Goal: Task Accomplishment & Management: Use online tool/utility

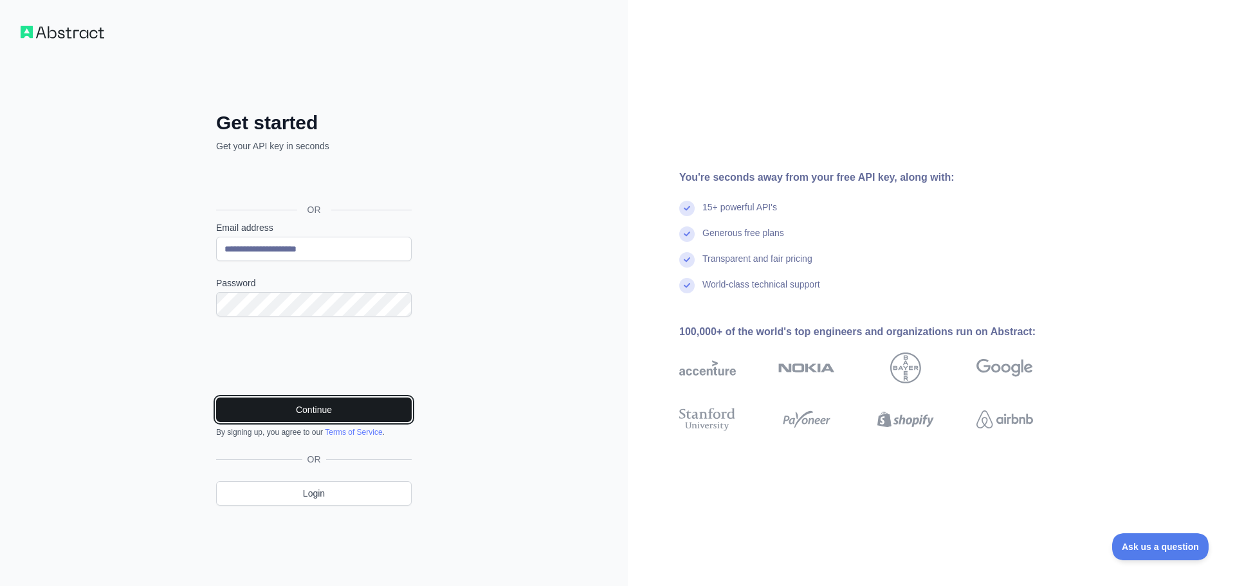
click at [298, 412] on button "Continue" at bounding box center [314, 410] width 196 height 24
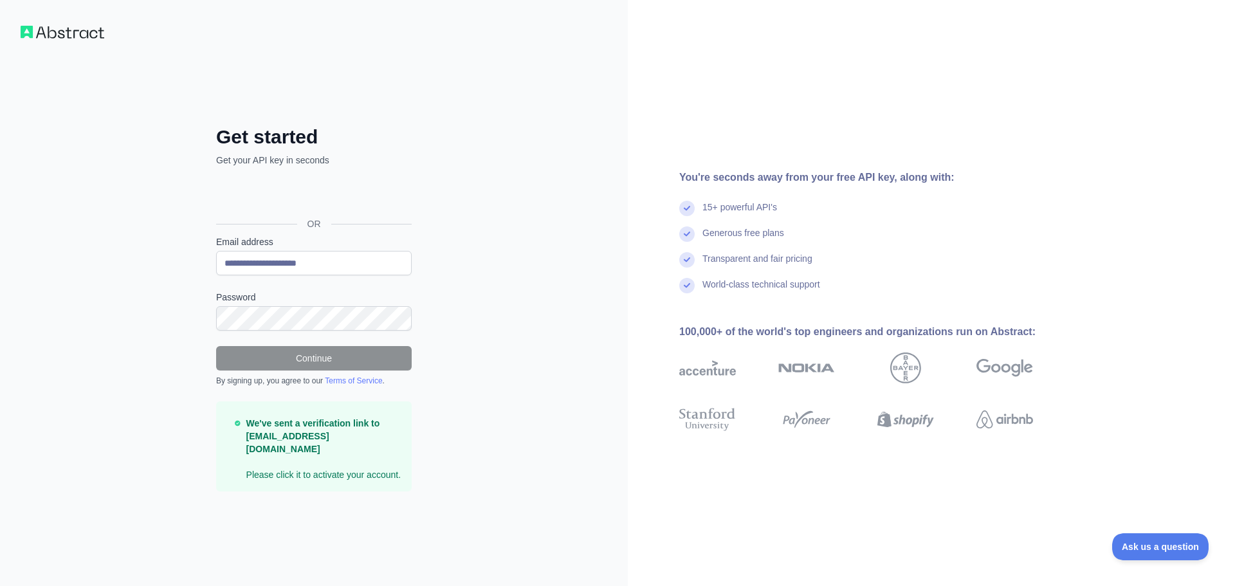
click at [59, 35] on img at bounding box center [63, 32] width 84 height 13
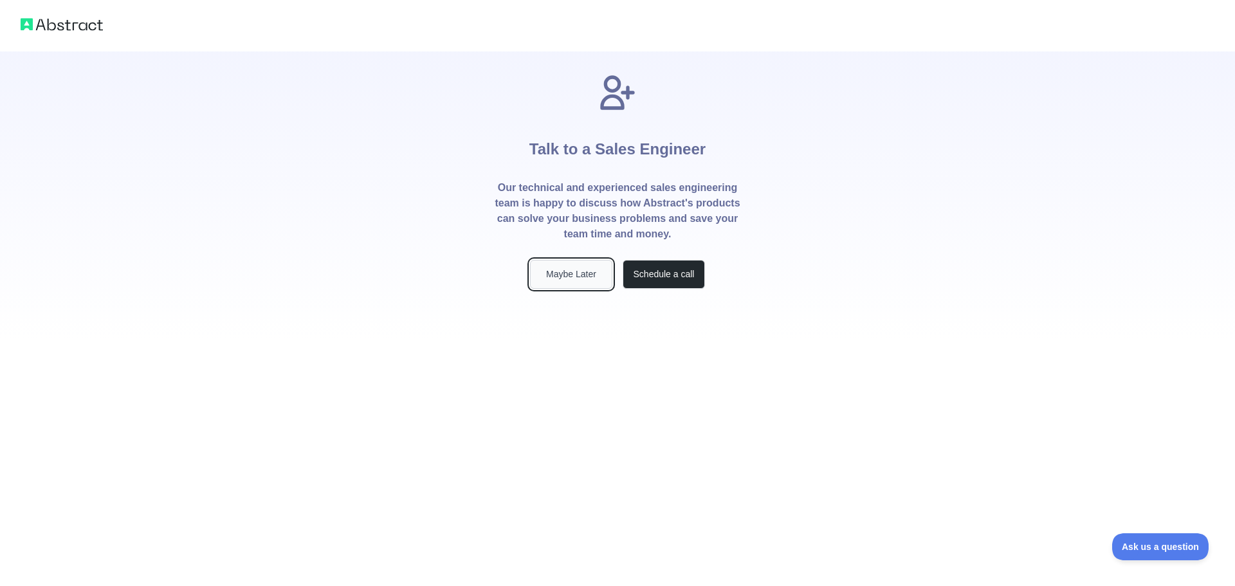
click at [567, 275] on button "Maybe Later" at bounding box center [571, 274] width 82 height 29
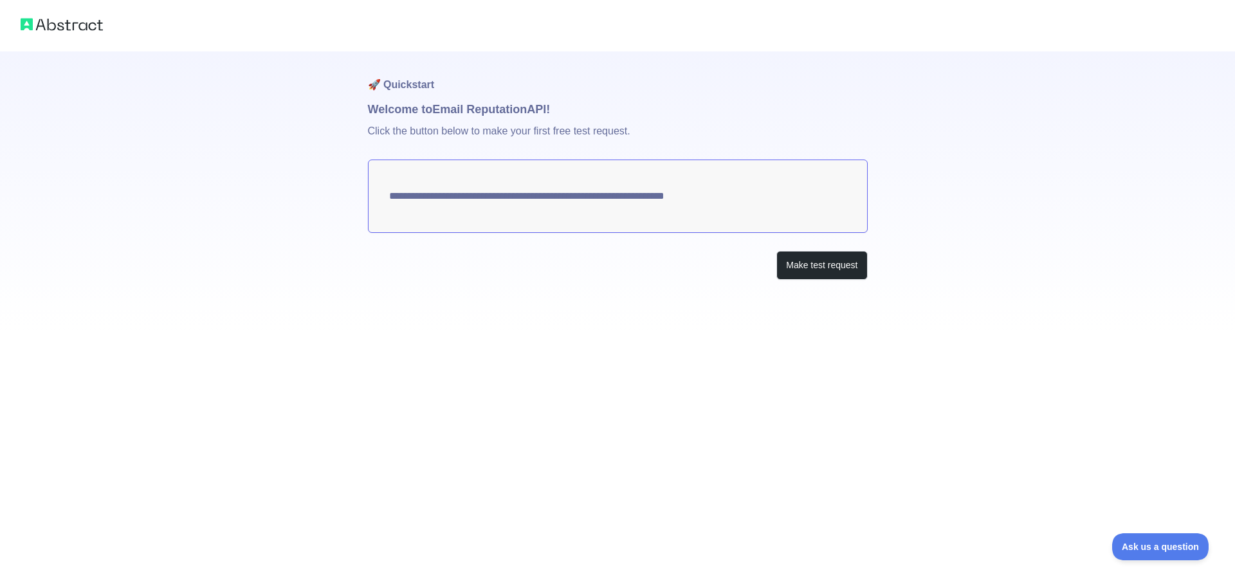
click at [538, 210] on textarea "**********" at bounding box center [618, 196] width 500 height 73
click at [664, 200] on textarea "**********" at bounding box center [618, 196] width 500 height 73
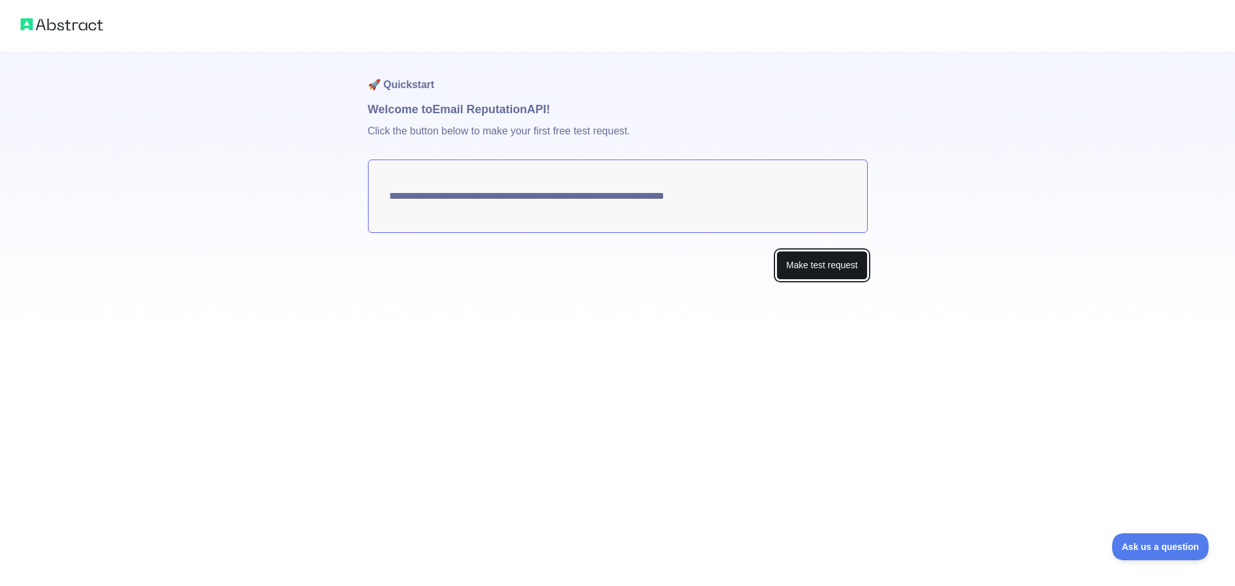
click at [818, 270] on button "Make test request" at bounding box center [822, 265] width 91 height 29
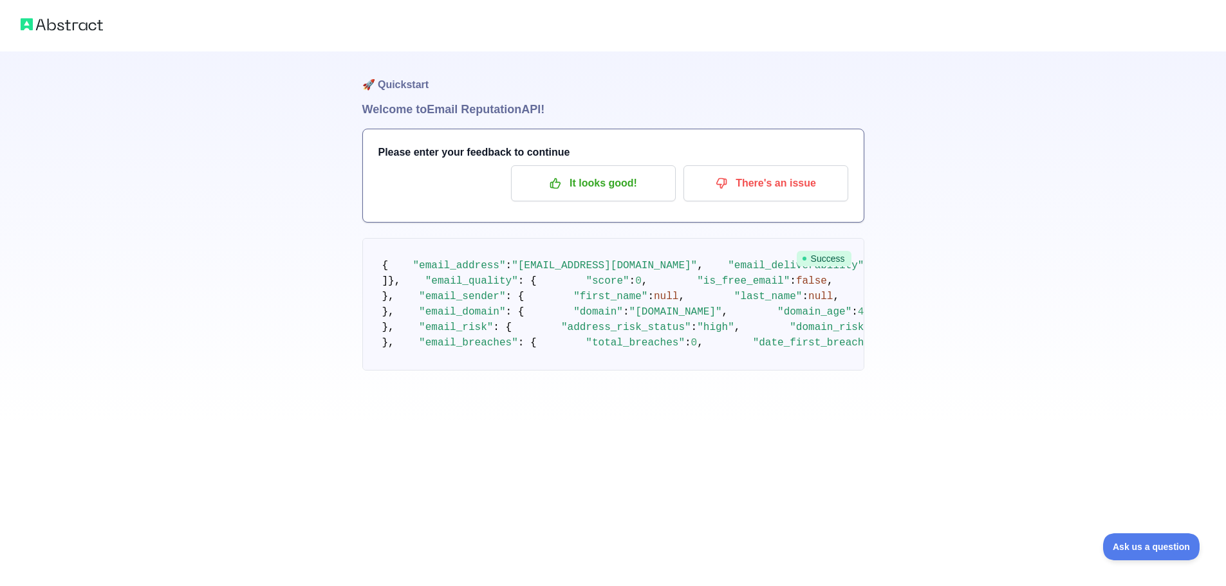
click at [74, 24] on img at bounding box center [62, 24] width 82 height 18
click at [75, 30] on img at bounding box center [62, 24] width 82 height 18
click at [73, 29] on img at bounding box center [62, 24] width 82 height 18
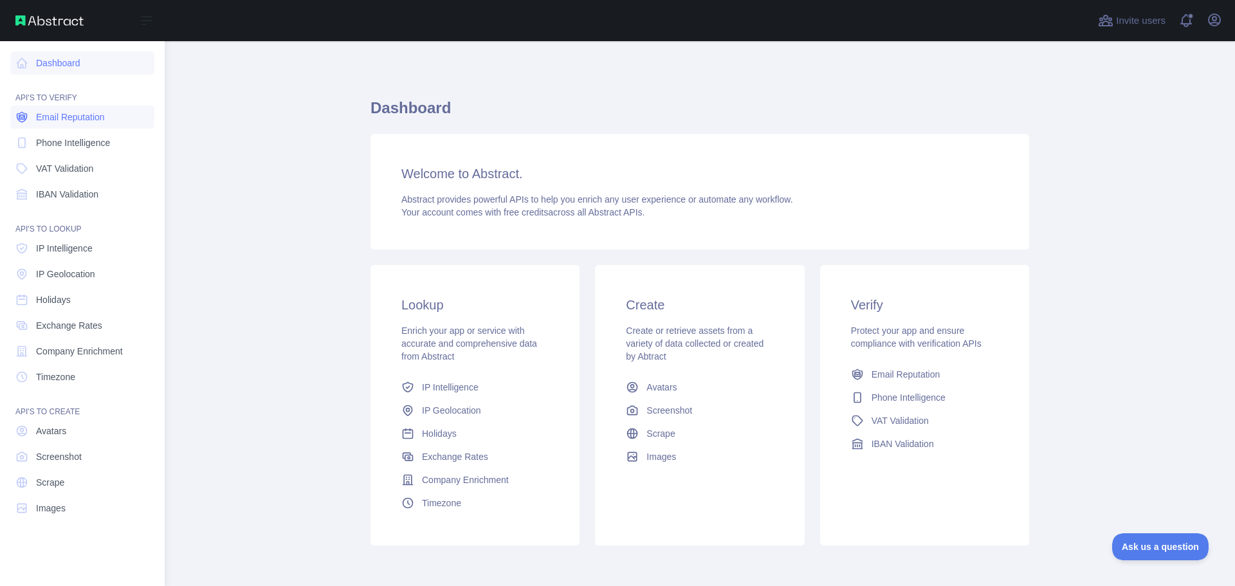
click at [98, 118] on span "Email Reputation" at bounding box center [70, 117] width 69 height 13
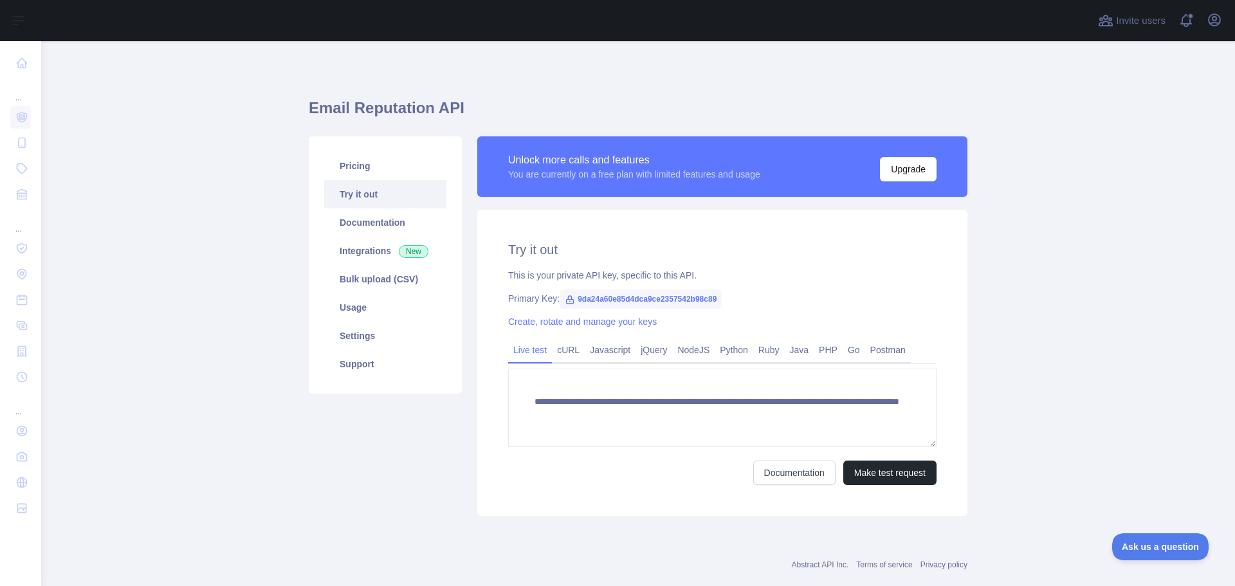
scroll to position [25, 0]
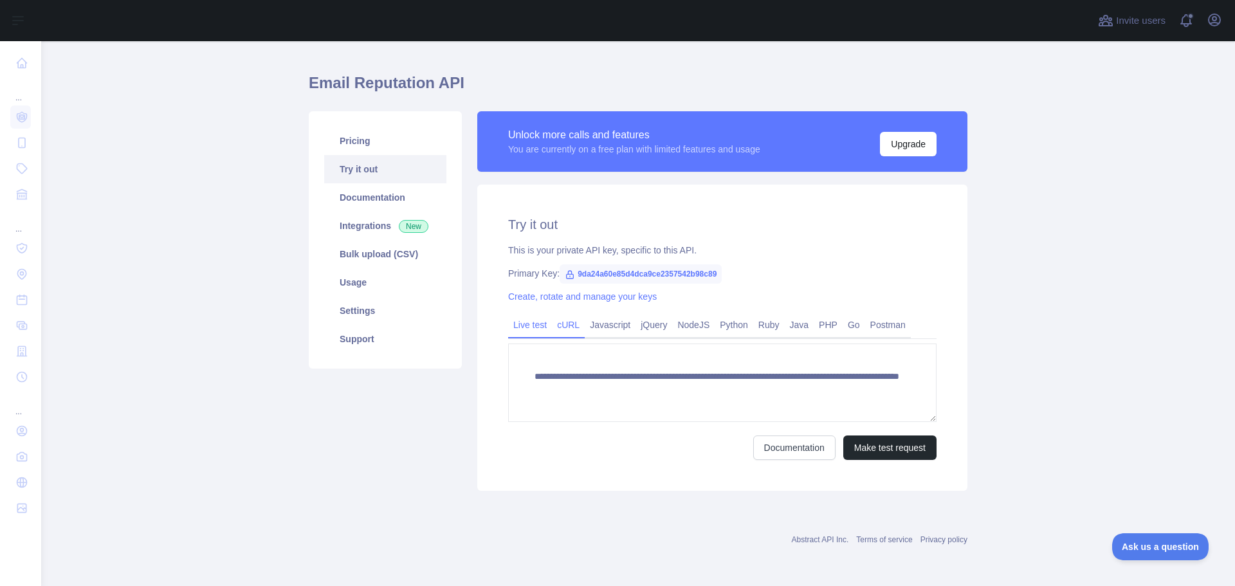
click at [562, 333] on link "cURL" at bounding box center [568, 325] width 33 height 21
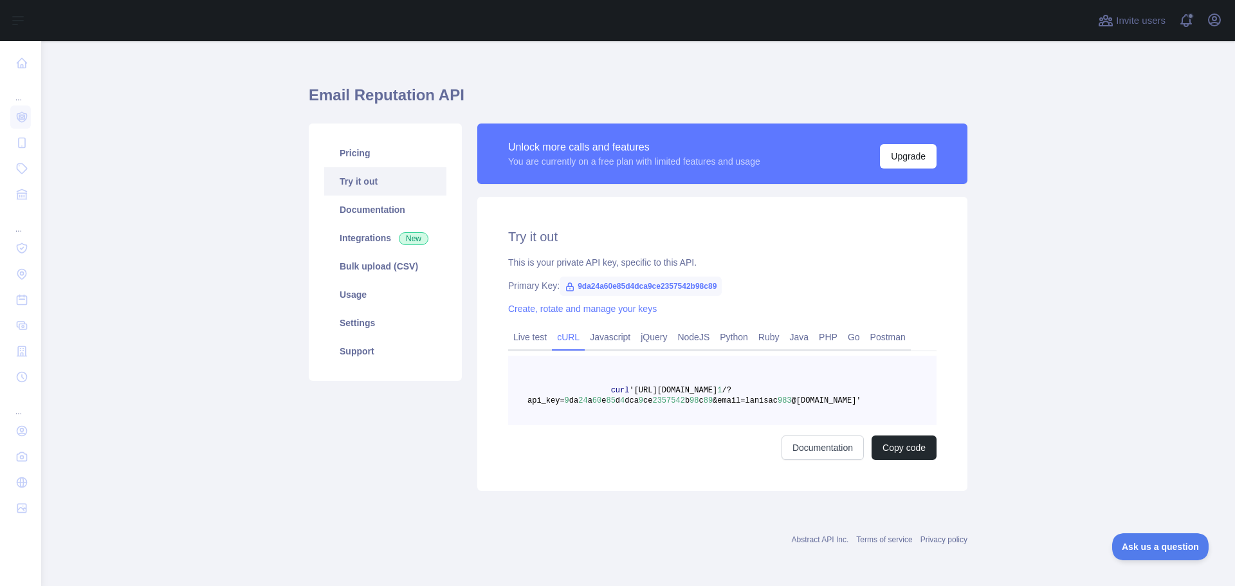
scroll to position [13, 0]
click at [585, 332] on link "Javascript" at bounding box center [610, 337] width 51 height 21
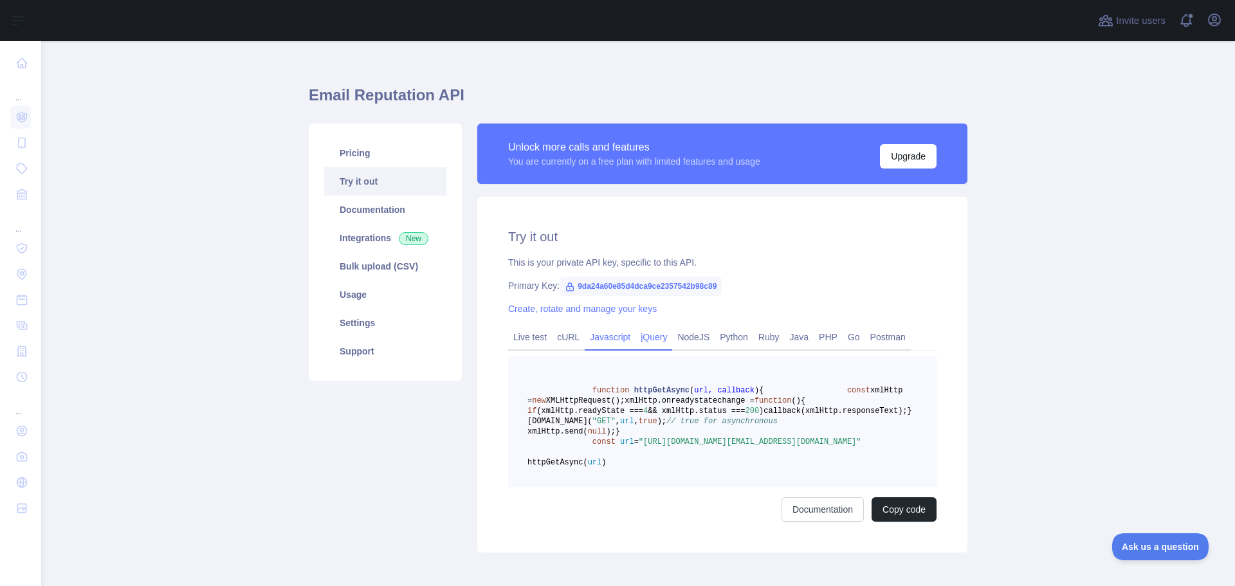
click at [636, 338] on link "jQuery" at bounding box center [654, 337] width 37 height 21
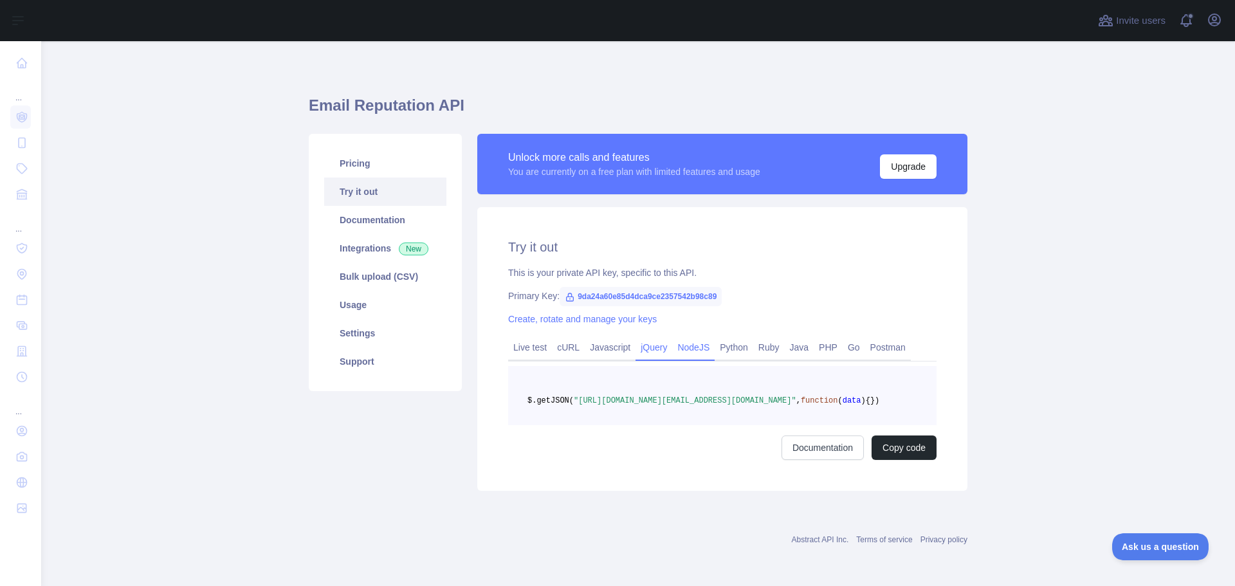
click at [687, 341] on link "NodeJS" at bounding box center [693, 347] width 42 height 21
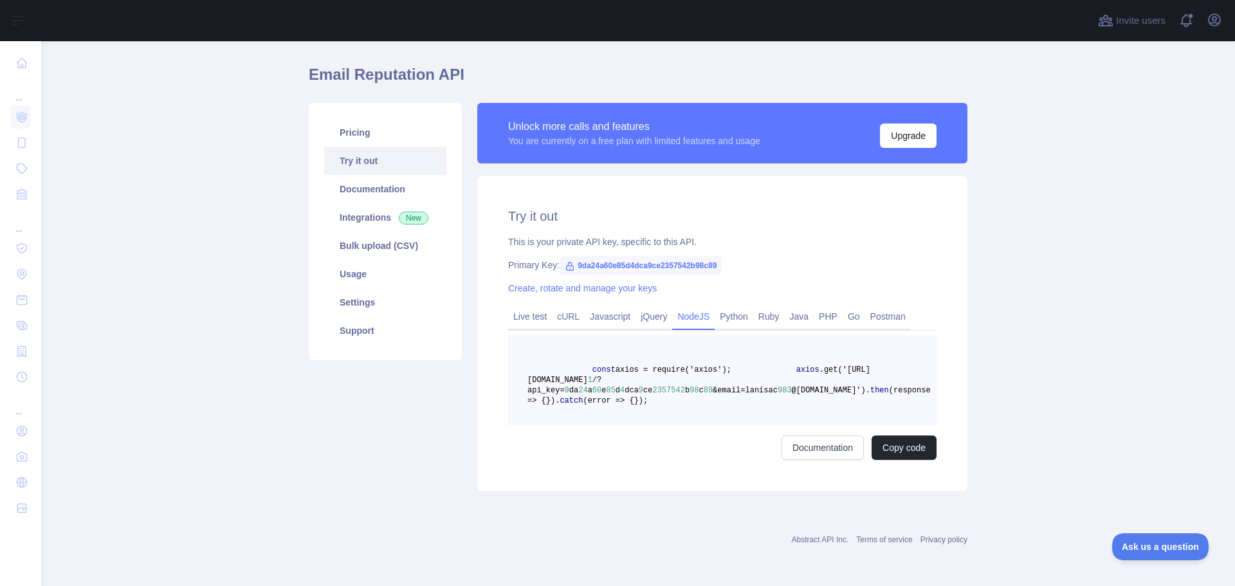
scroll to position [64, 0]
click at [596, 256] on span "9da24a60e85d4dca9ce2357542b98c89" at bounding box center [641, 265] width 162 height 19
click at [717, 259] on div "Primary Key: 9da24a60e85d4dca9ce2357542b98c89" at bounding box center [722, 265] width 429 height 13
click at [513, 306] on link "Live test" at bounding box center [530, 316] width 44 height 21
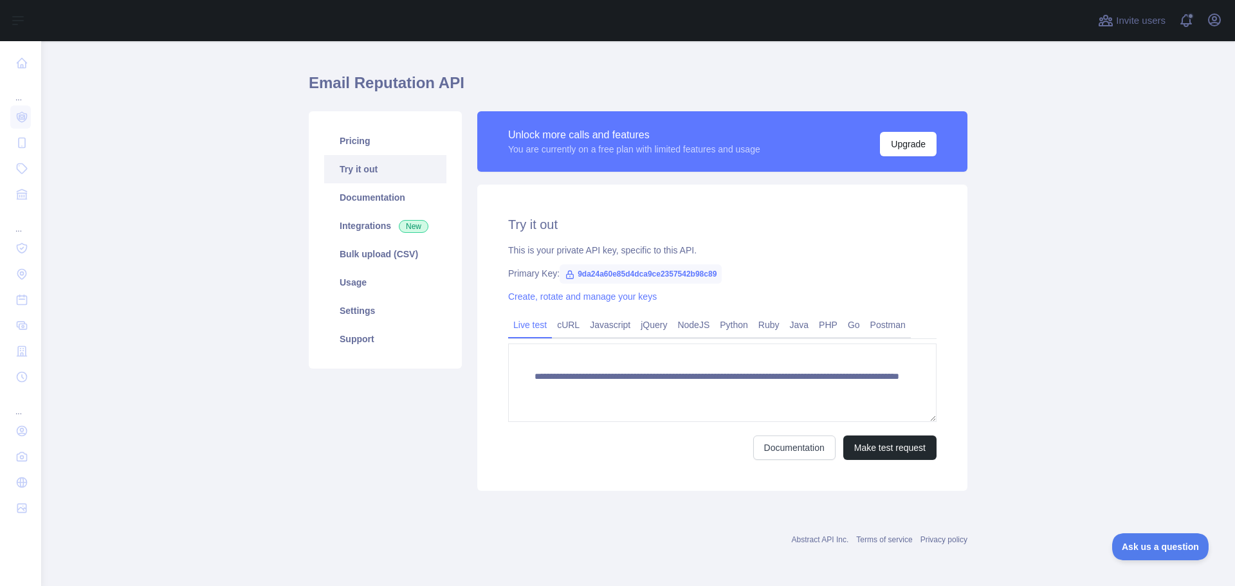
scroll to position [25, 0]
click at [876, 447] on button "Make test request" at bounding box center [890, 448] width 93 height 24
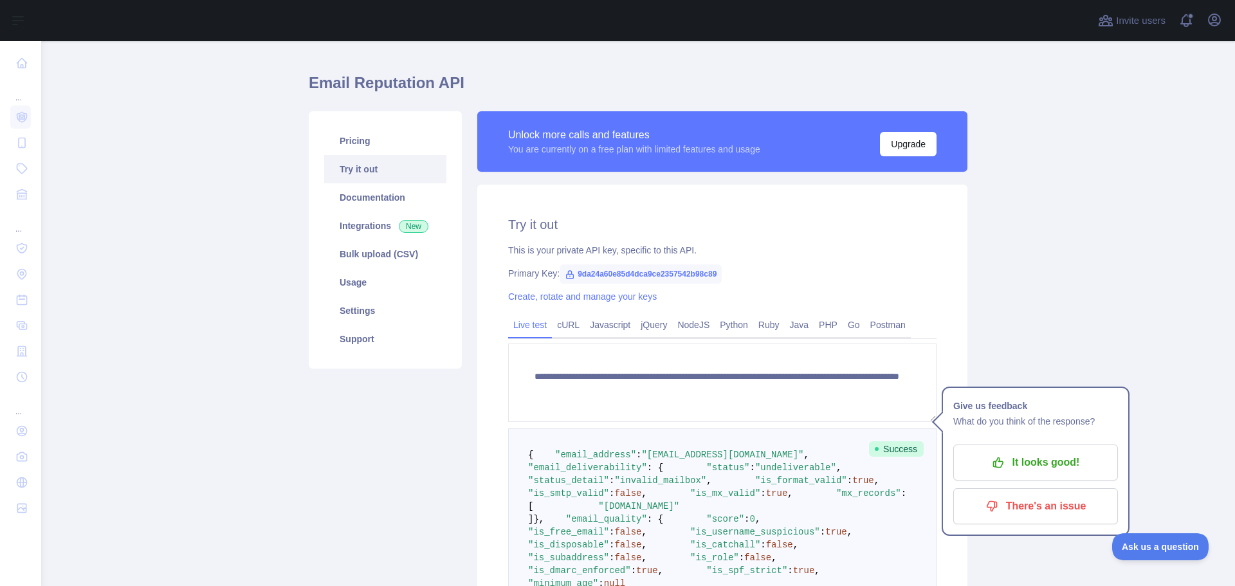
scroll to position [282, 0]
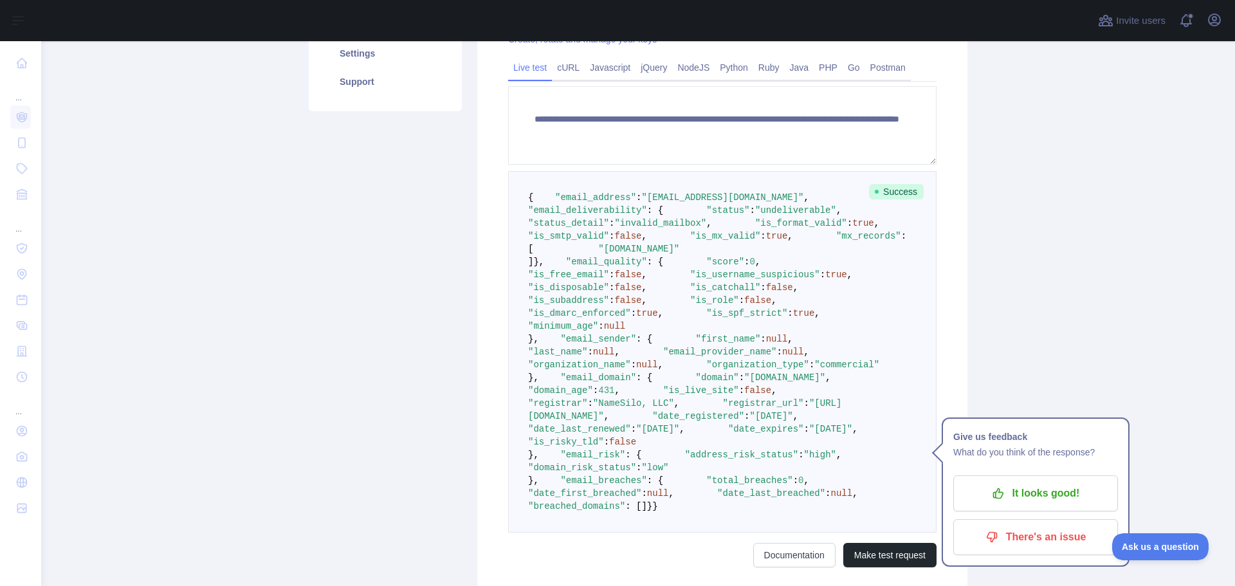
click at [829, 319] on pre "{ "email_address" : "lanisac983@capiena.com" , "email_deliverability" : { "stat…" at bounding box center [722, 352] width 429 height 362
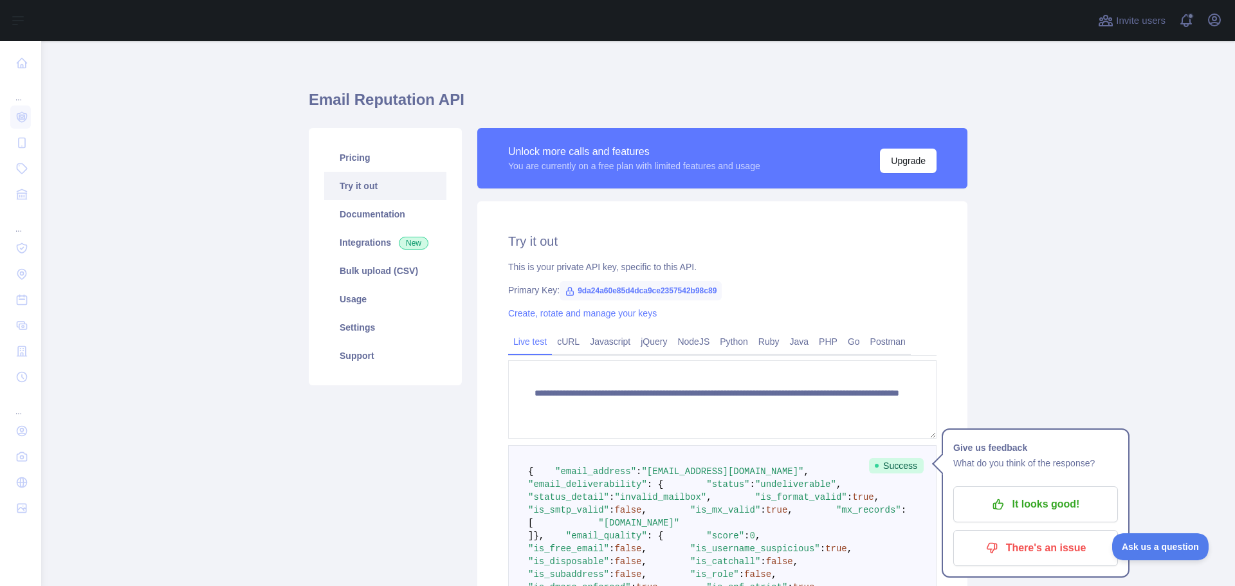
scroll to position [0, 0]
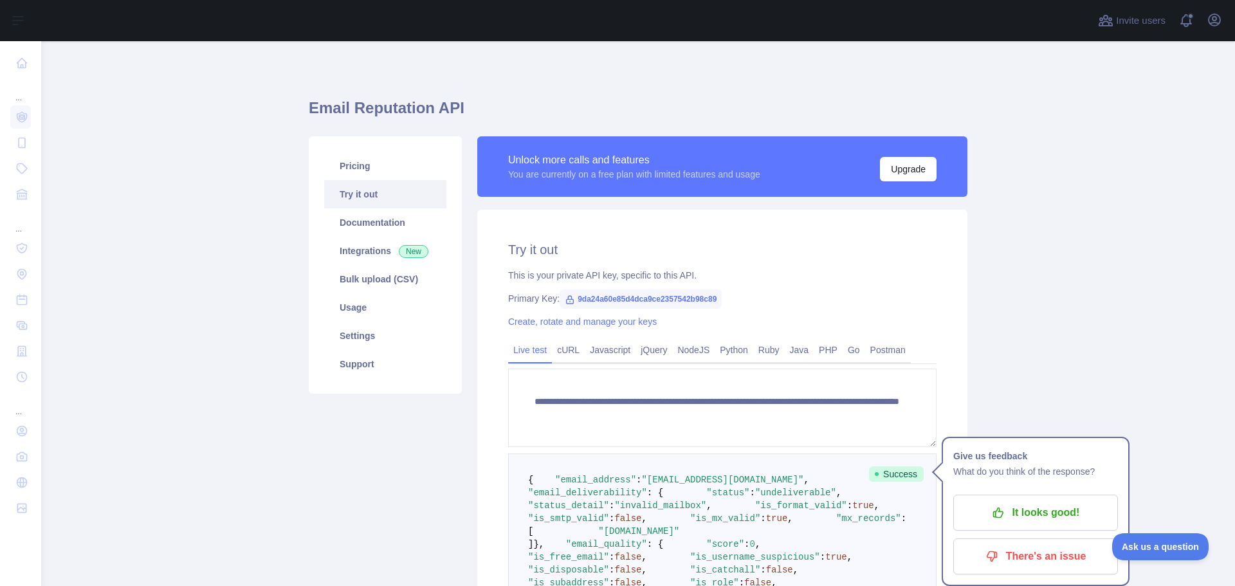
click at [1023, 380] on main "**********" at bounding box center [638, 313] width 1194 height 545
click at [594, 322] on link "Create, rotate and manage your keys" at bounding box center [582, 322] width 149 height 10
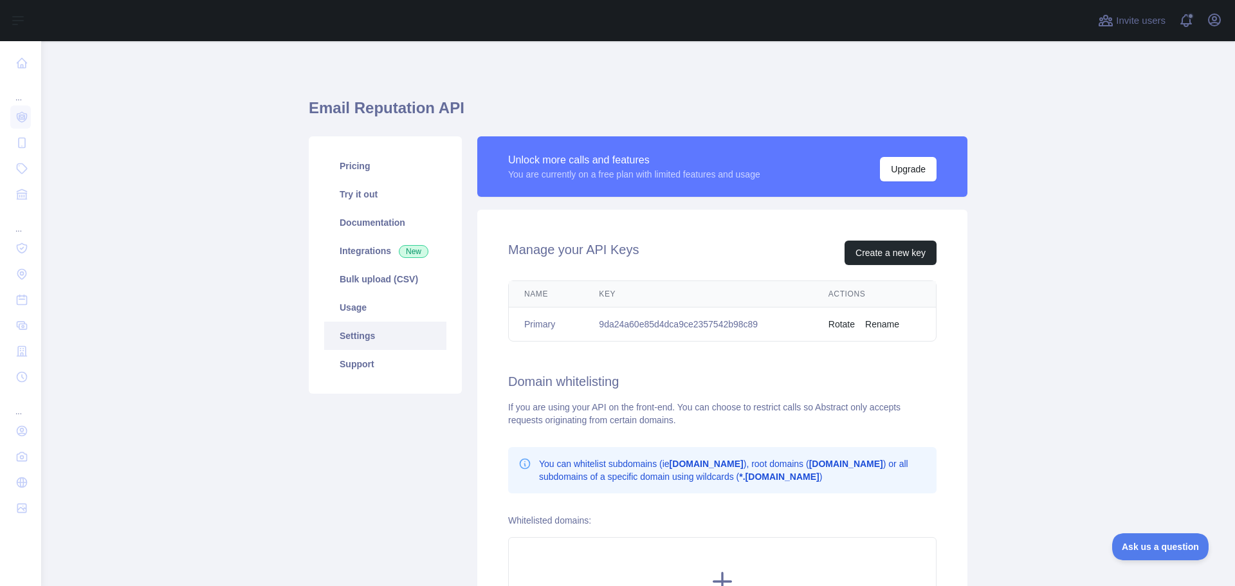
click at [874, 322] on button "Rename" at bounding box center [882, 324] width 34 height 13
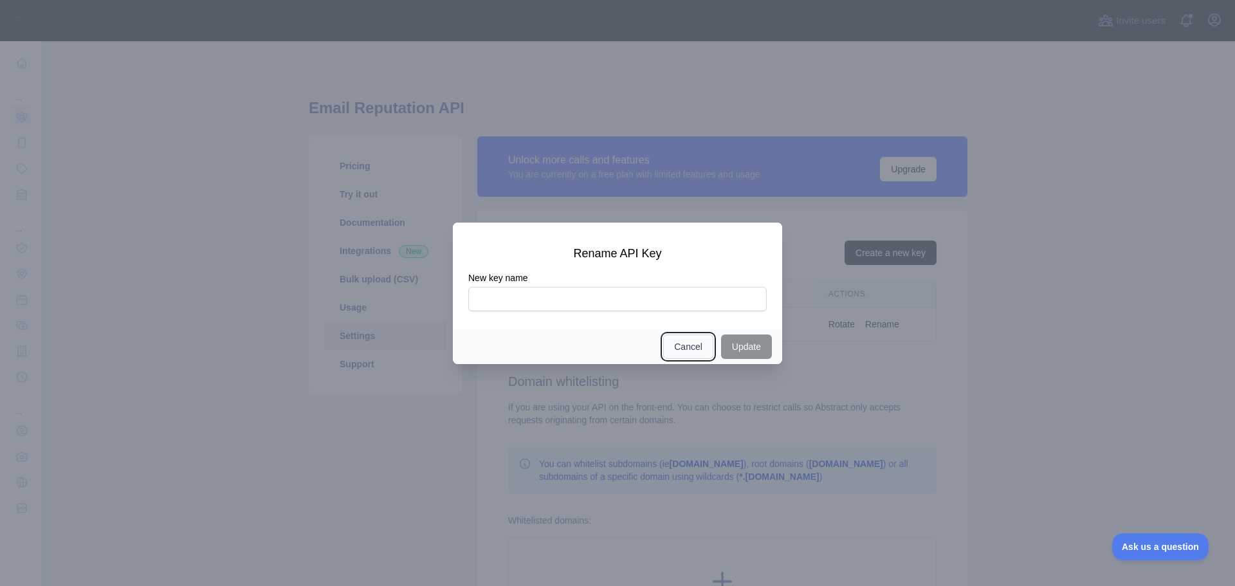
click at [689, 347] on button "Cancel" at bounding box center [688, 347] width 50 height 24
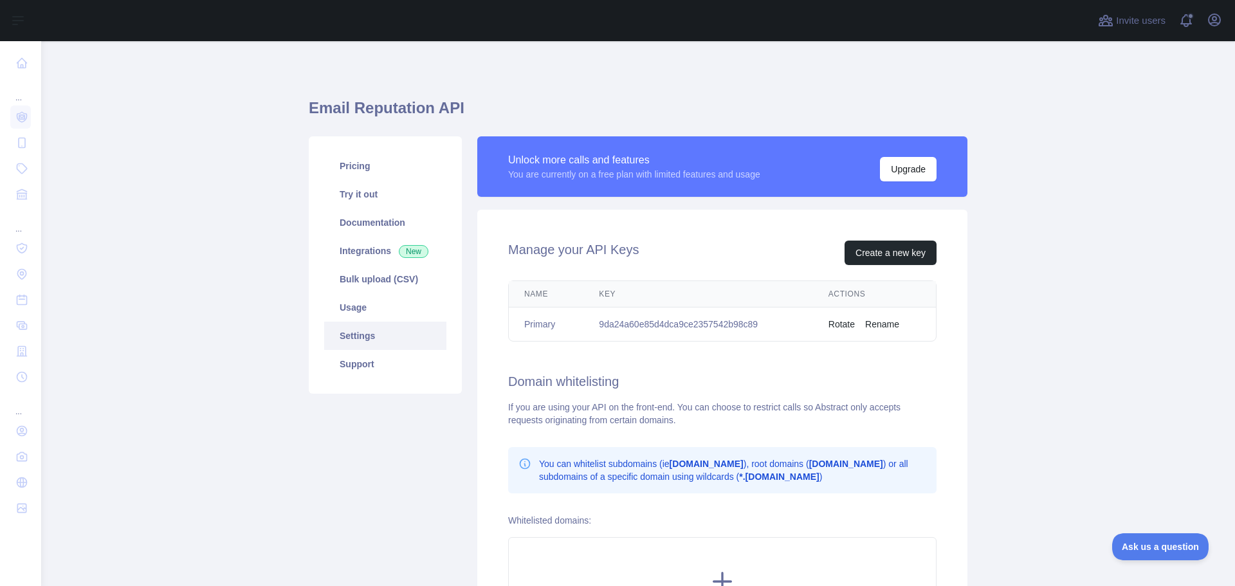
click at [533, 324] on td "Primary" at bounding box center [546, 325] width 75 height 34
click at [629, 321] on td "9da24a60e85d4dca9ce2357542b98c89" at bounding box center [698, 325] width 229 height 34
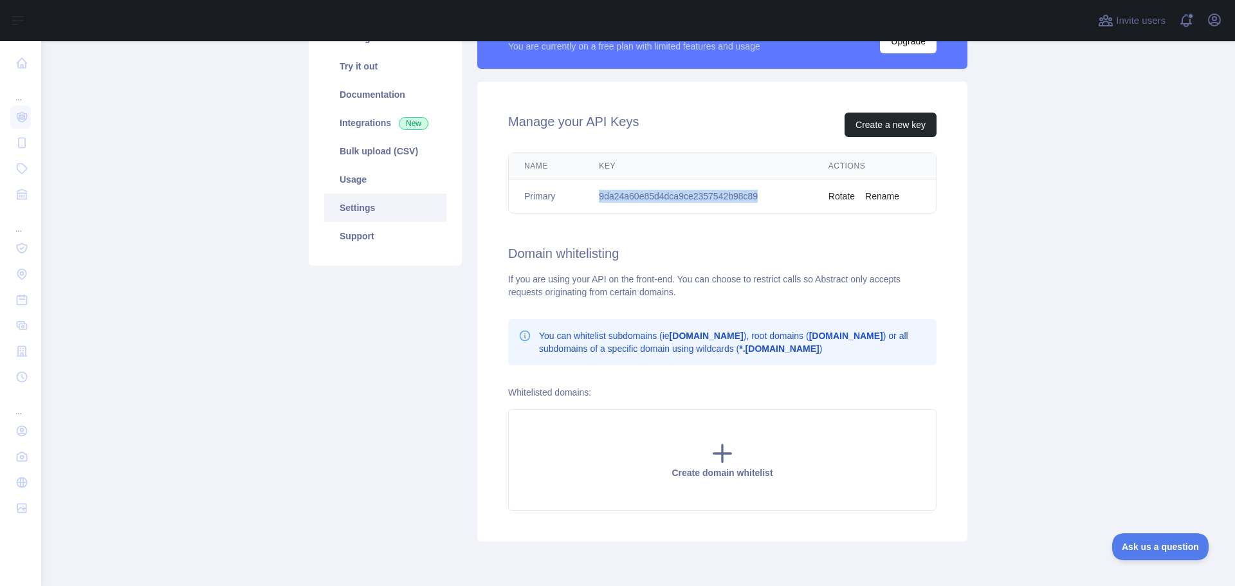
scroll to position [129, 0]
click at [717, 445] on icon at bounding box center [722, 453] width 17 height 17
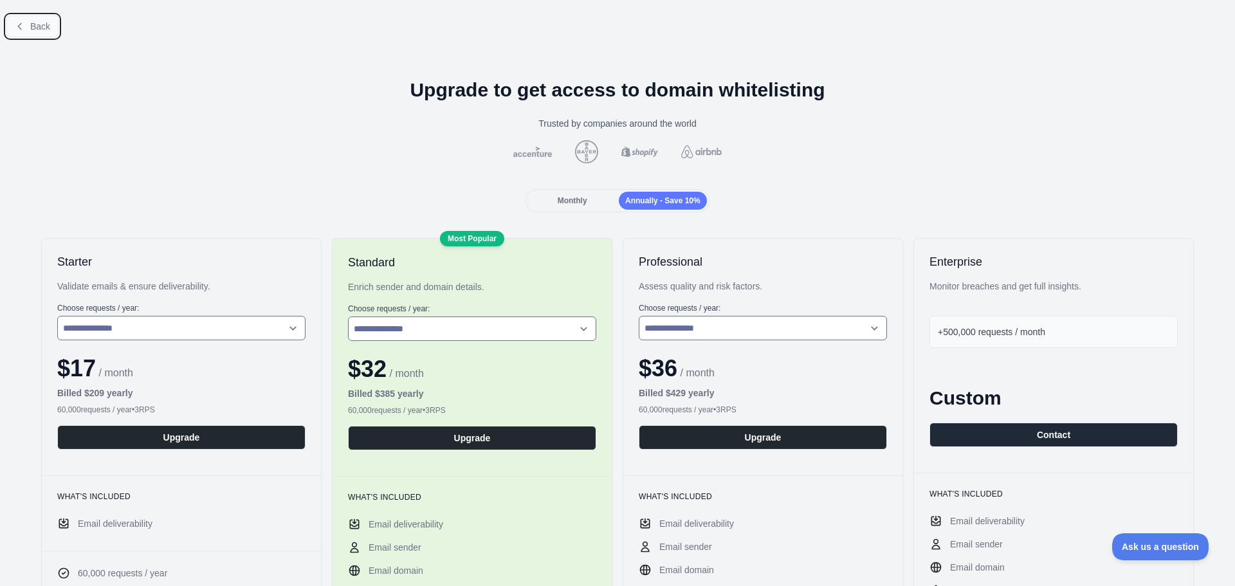
click at [35, 24] on span "Back" at bounding box center [40, 26] width 20 height 10
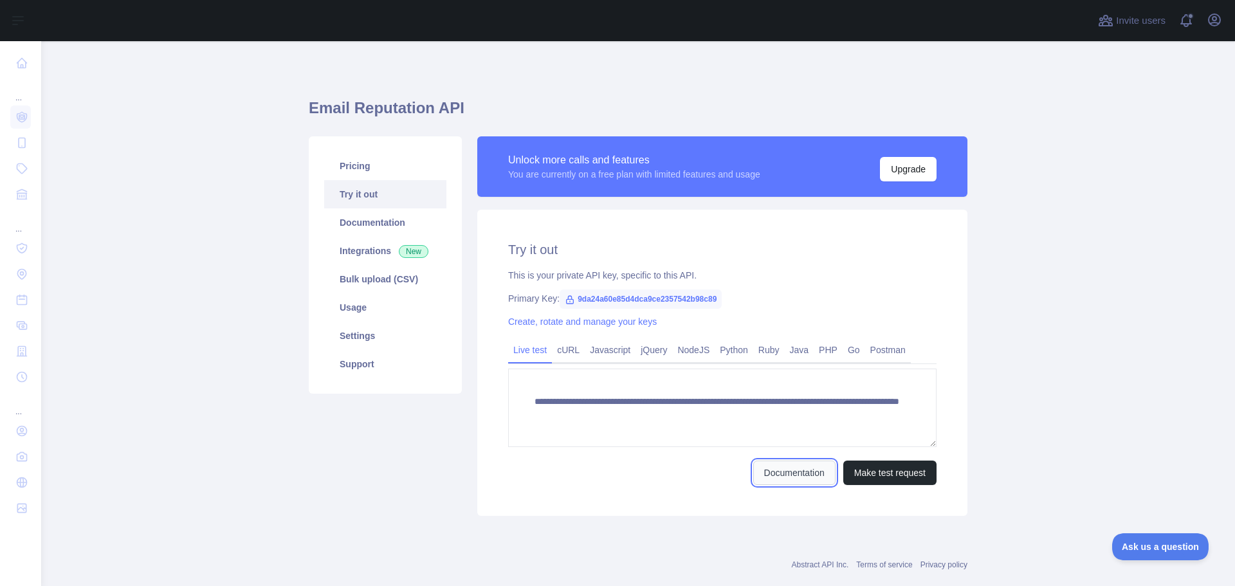
click at [774, 467] on link "Documentation" at bounding box center [794, 473] width 82 height 24
click at [379, 219] on link "Documentation" at bounding box center [385, 222] width 122 height 28
click at [676, 353] on link "NodeJS" at bounding box center [693, 350] width 42 height 21
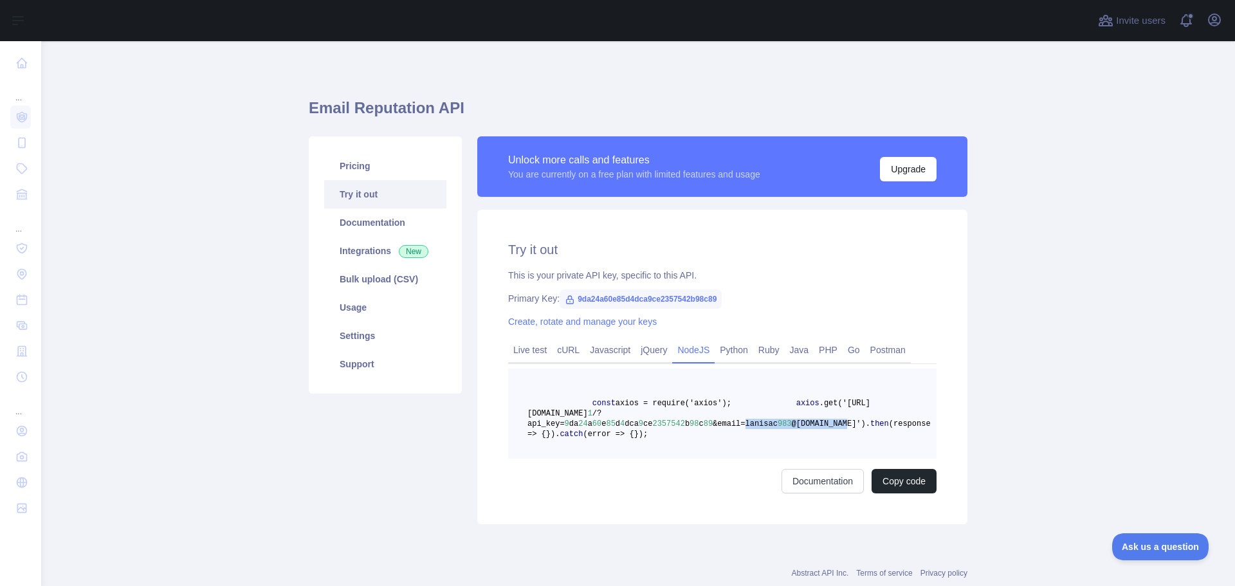
drag, startPoint x: 723, startPoint y: 425, endPoint x: 817, endPoint y: 425, distance: 94.6
click at [817, 425] on span "axios .get('https://emailreputation.abstractapi.com/v 1 /?api_key= 9 da 24 a 60…" at bounding box center [699, 414] width 343 height 30
click at [508, 346] on link "Live test" at bounding box center [530, 350] width 44 height 21
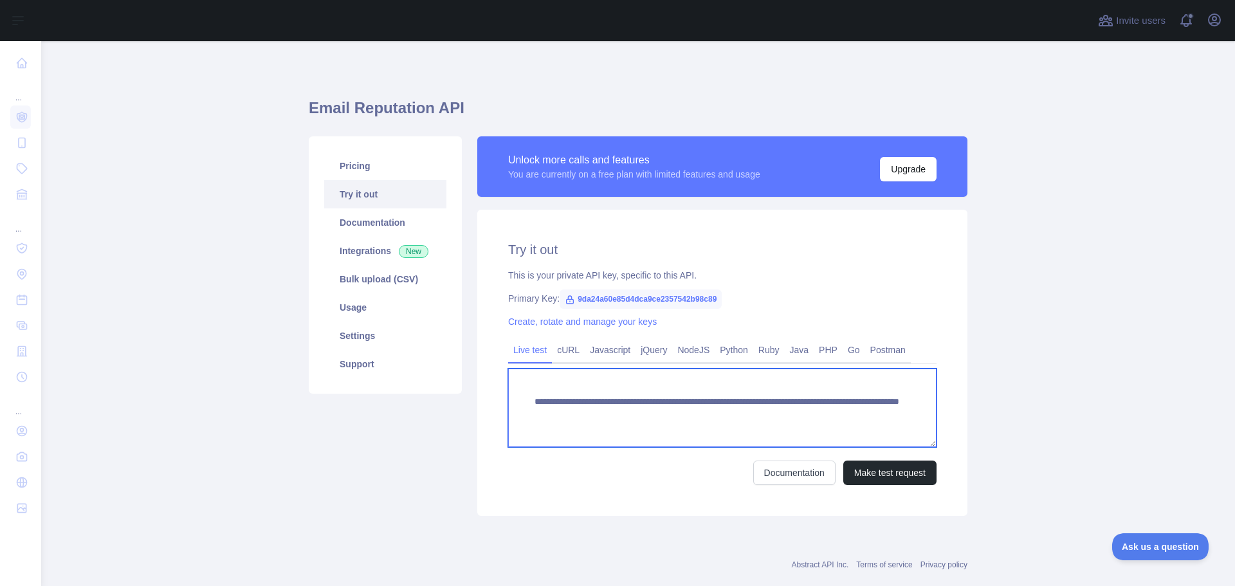
drag, startPoint x: 716, startPoint y: 410, endPoint x: 725, endPoint y: 411, distance: 8.5
click at [716, 410] on textarea "**********" at bounding box center [722, 408] width 429 height 79
click at [874, 420] on textarea "**********" at bounding box center [722, 408] width 429 height 79
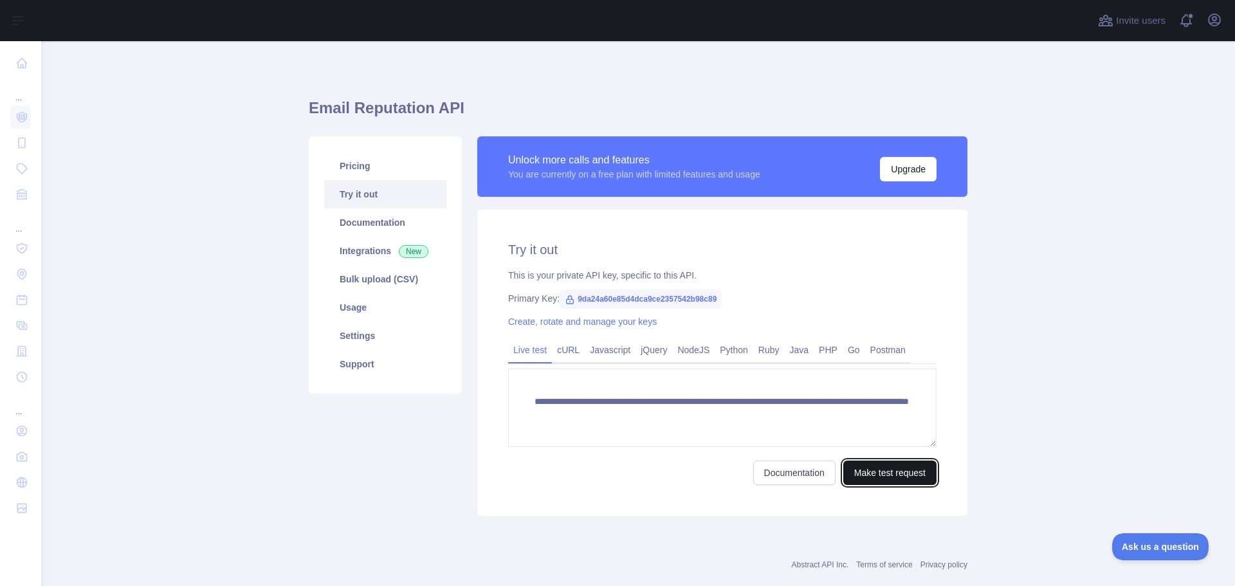
click at [883, 474] on button "Make test request" at bounding box center [890, 473] width 93 height 24
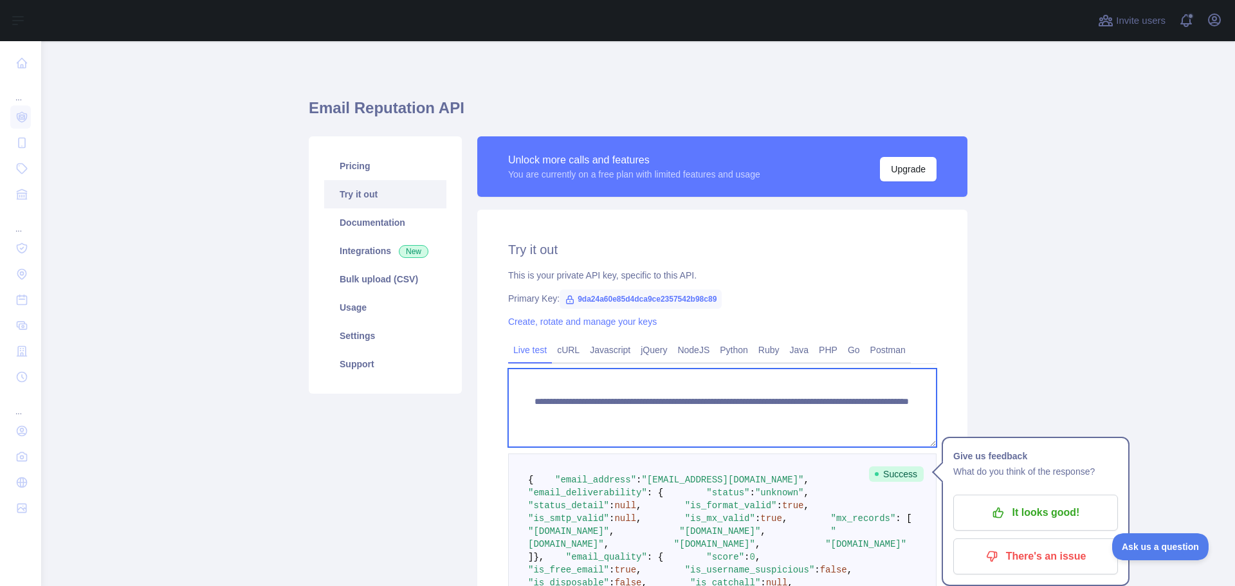
click at [757, 412] on textarea "**********" at bounding box center [722, 408] width 429 height 79
drag, startPoint x: 757, startPoint y: 419, endPoint x: 893, endPoint y: 420, distance: 135.8
click at [893, 420] on textarea "**********" at bounding box center [722, 408] width 429 height 79
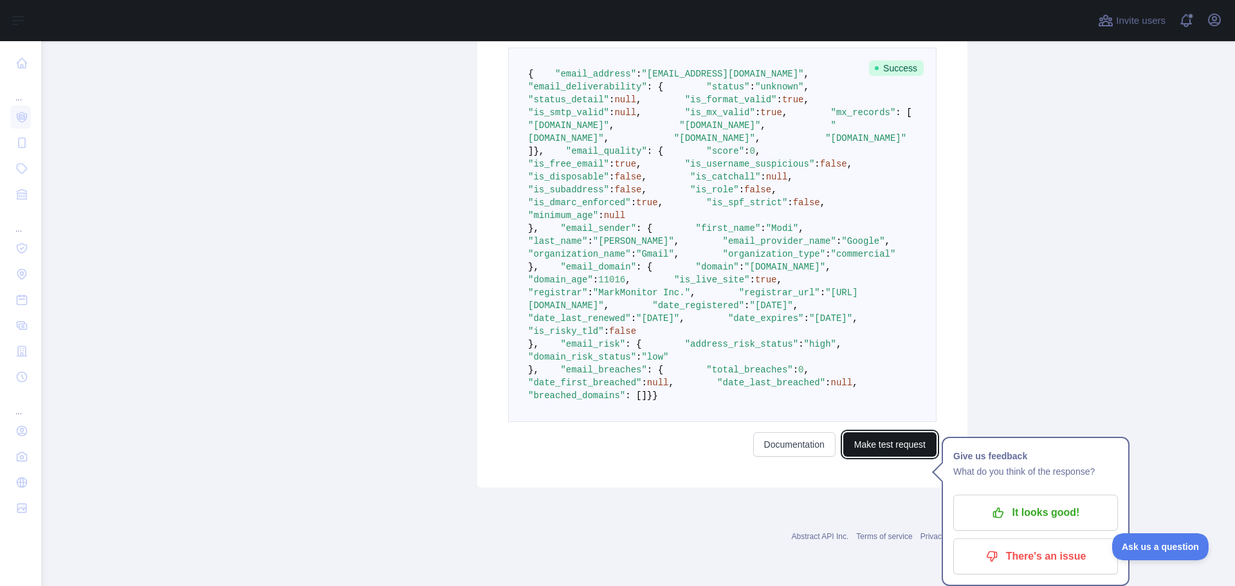
click at [880, 449] on button "Make test request" at bounding box center [890, 444] width 93 height 24
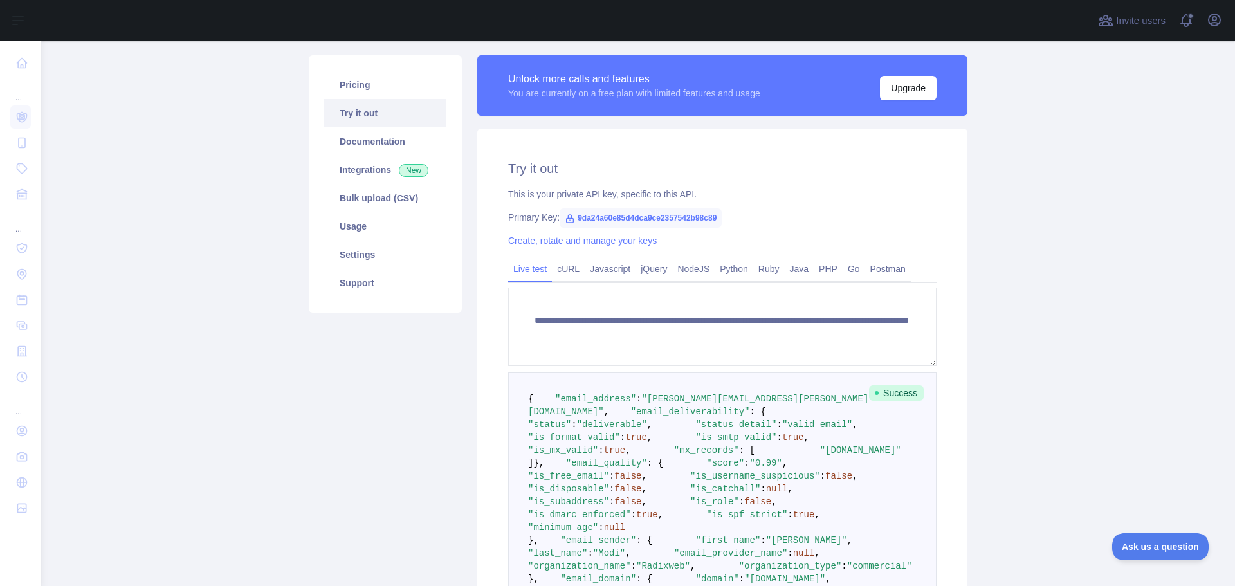
scroll to position [750, 0]
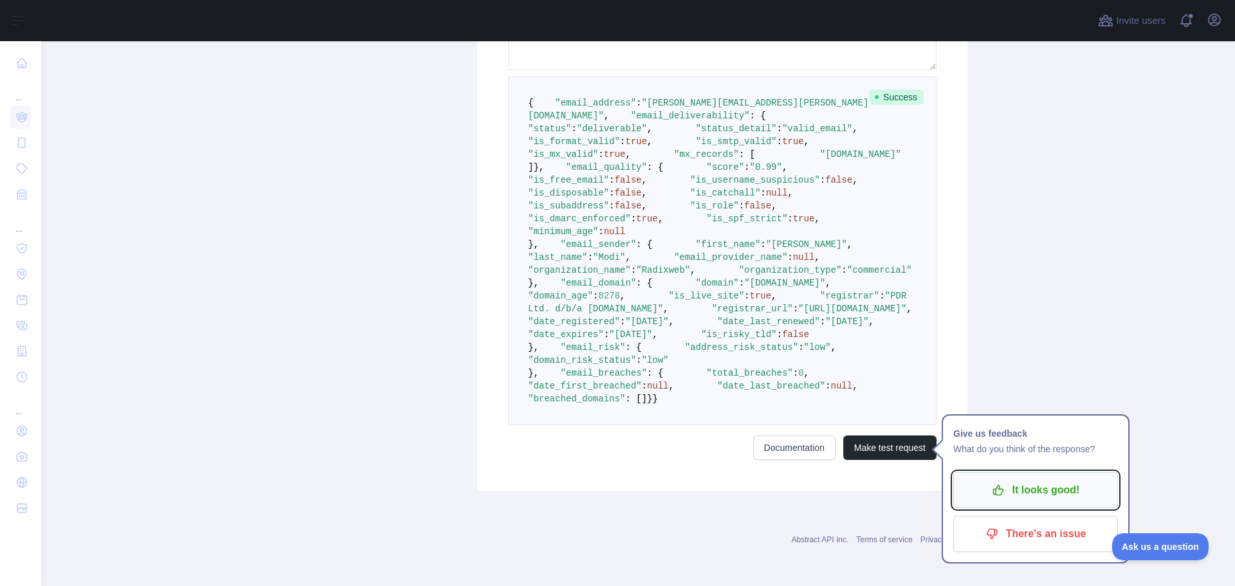
click at [1024, 479] on p "It looks good!" at bounding box center [1035, 490] width 145 height 22
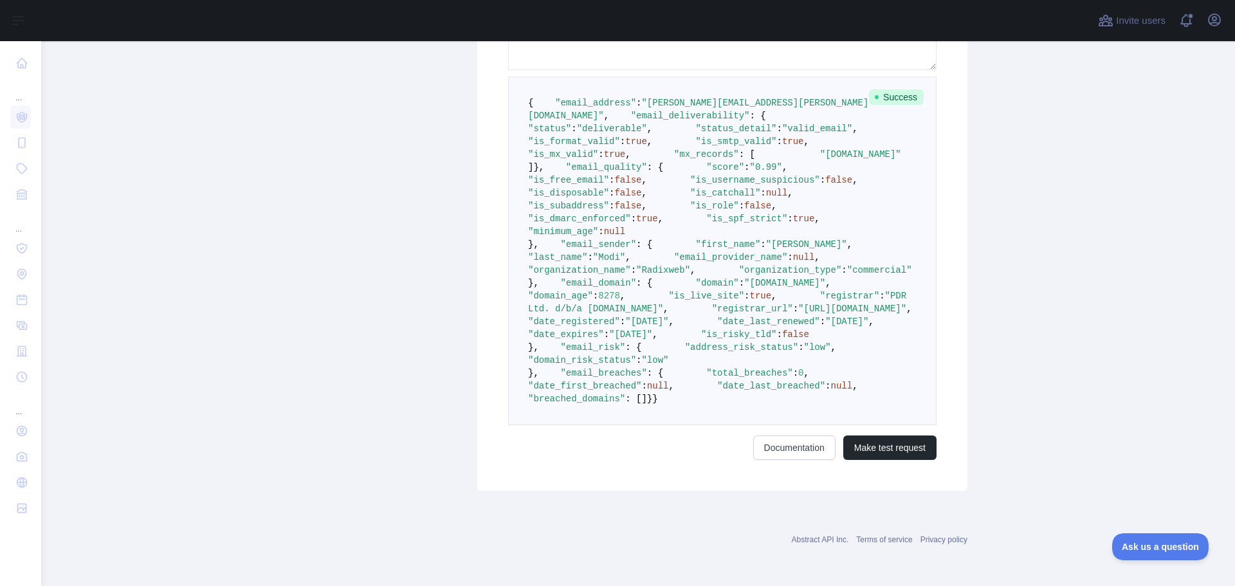
scroll to position [493, 0]
click at [847, 275] on span ""commercial"" at bounding box center [879, 270] width 65 height 10
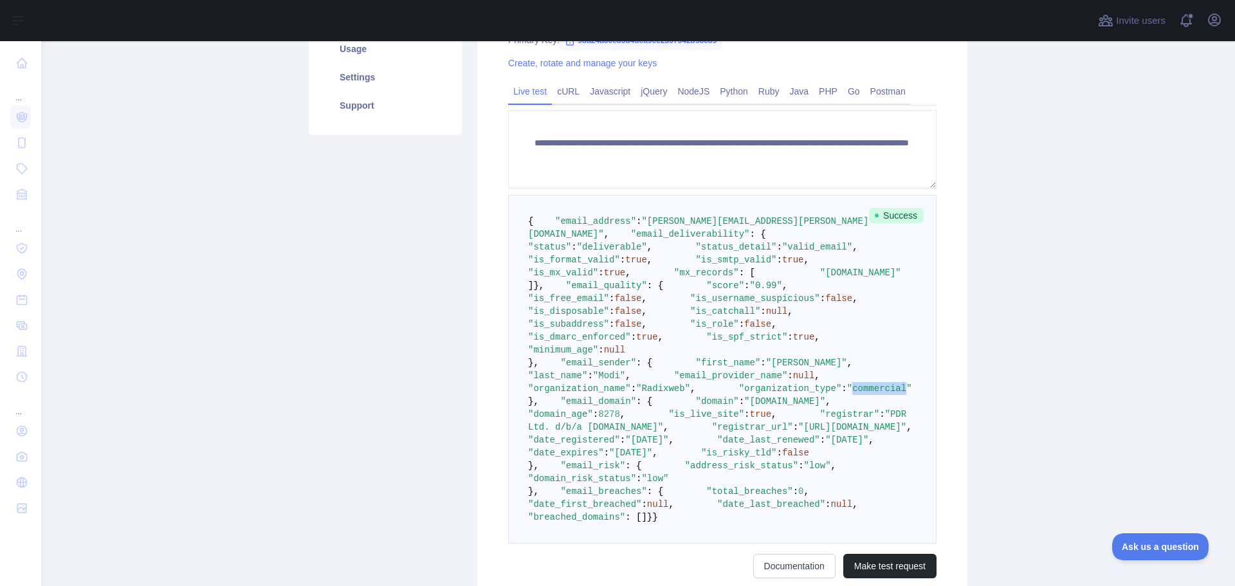
scroll to position [236, 0]
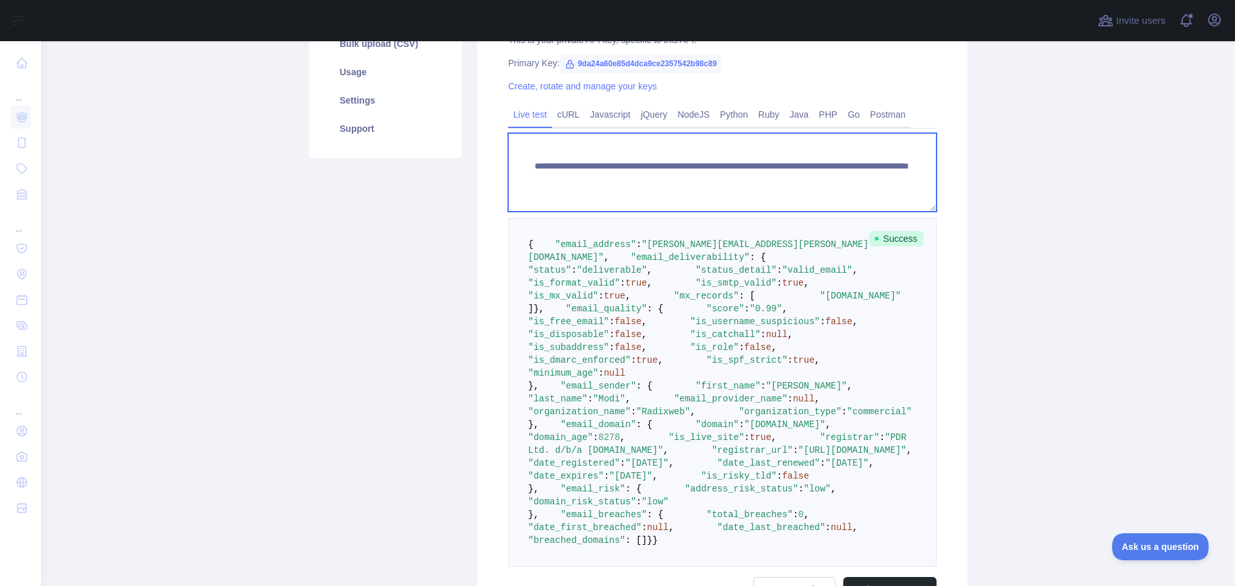
drag, startPoint x: 755, startPoint y: 180, endPoint x: 809, endPoint y: 179, distance: 54.1
click at [809, 179] on textarea "**********" at bounding box center [722, 172] width 429 height 79
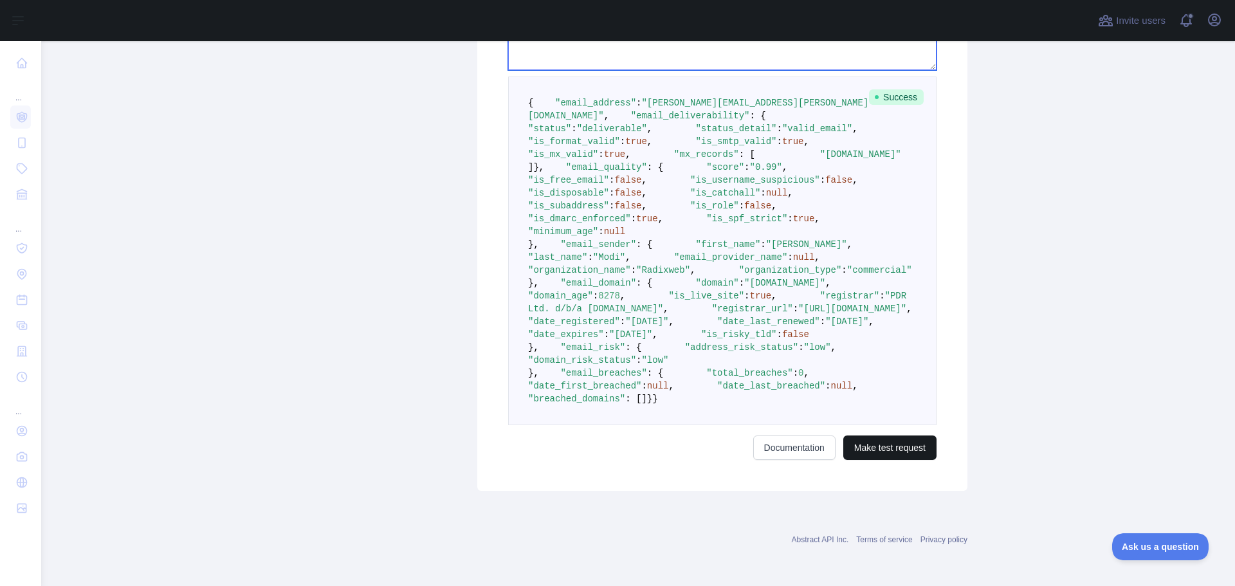
type textarea "**********"
click at [869, 456] on button "Make test request" at bounding box center [890, 448] width 93 height 24
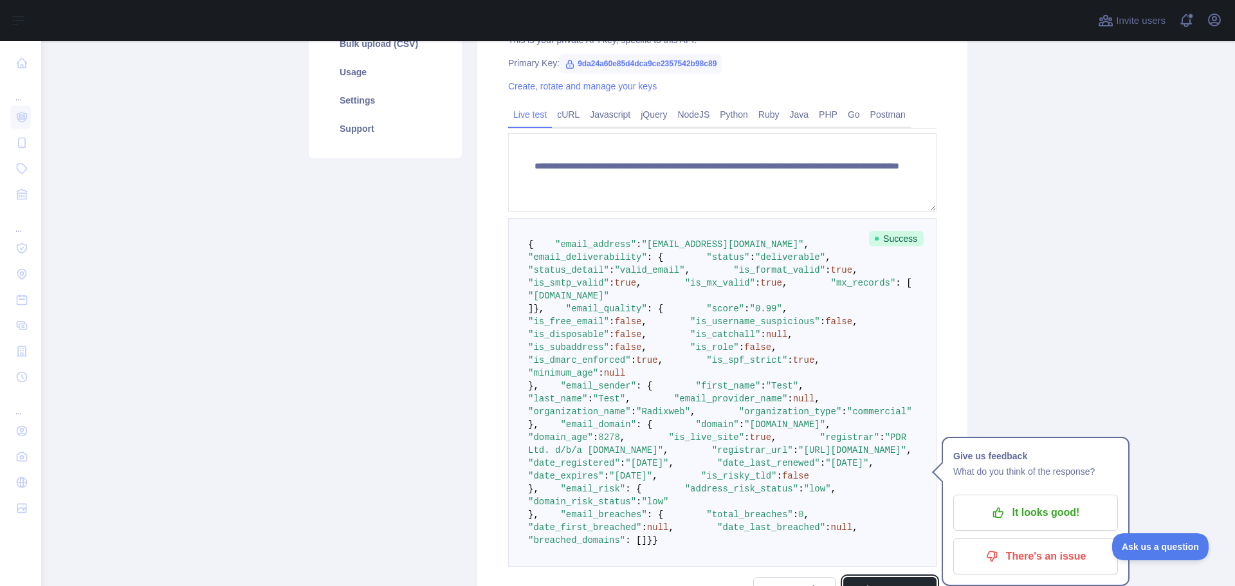
scroll to position [300, 0]
